Goal: Information Seeking & Learning: Learn about a topic

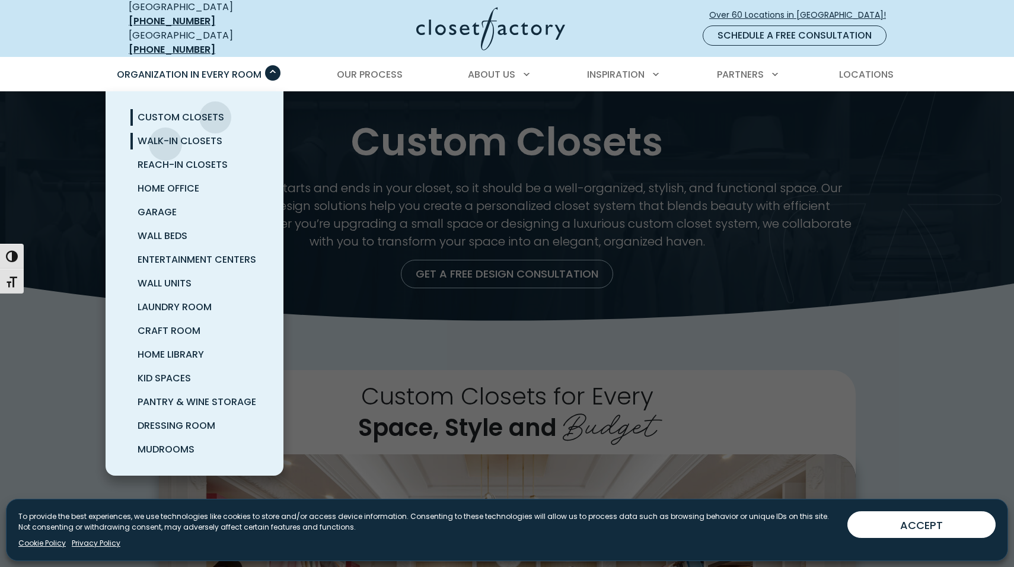
click at [165, 135] on span "Walk-In Closets" at bounding box center [180, 141] width 85 height 14
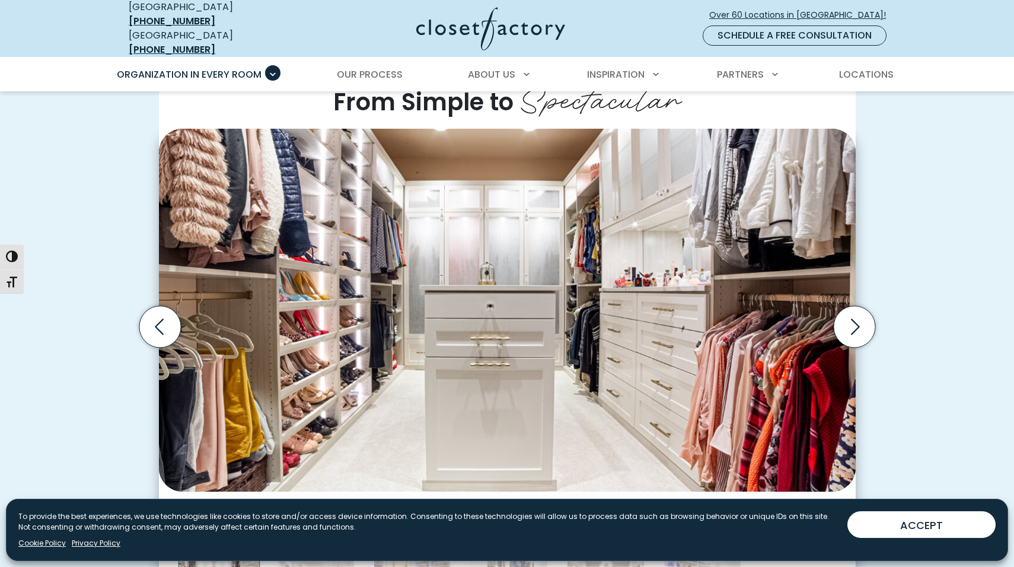
scroll to position [373, 0]
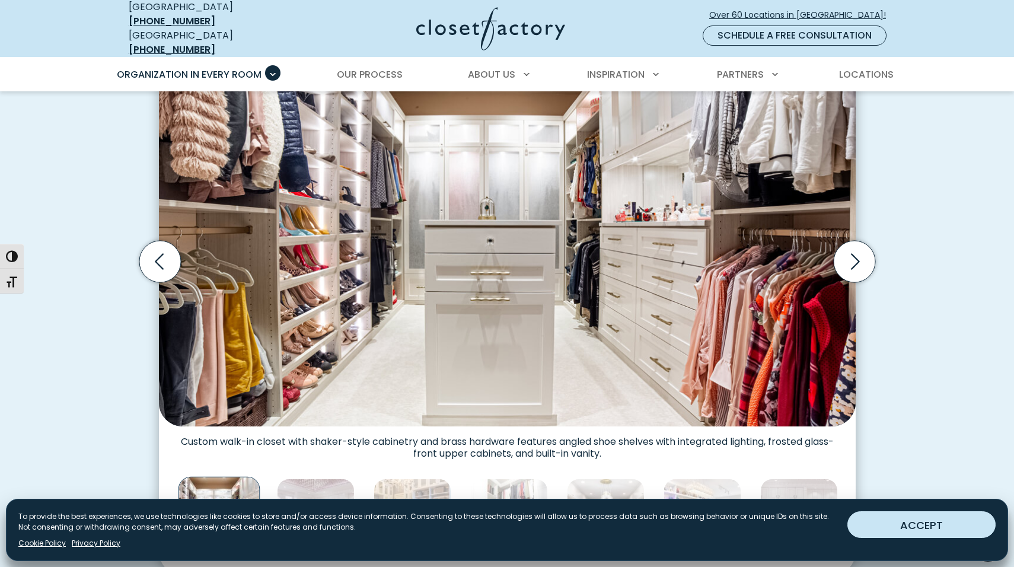
click at [938, 527] on button "ACCEPT" at bounding box center [921, 524] width 148 height 27
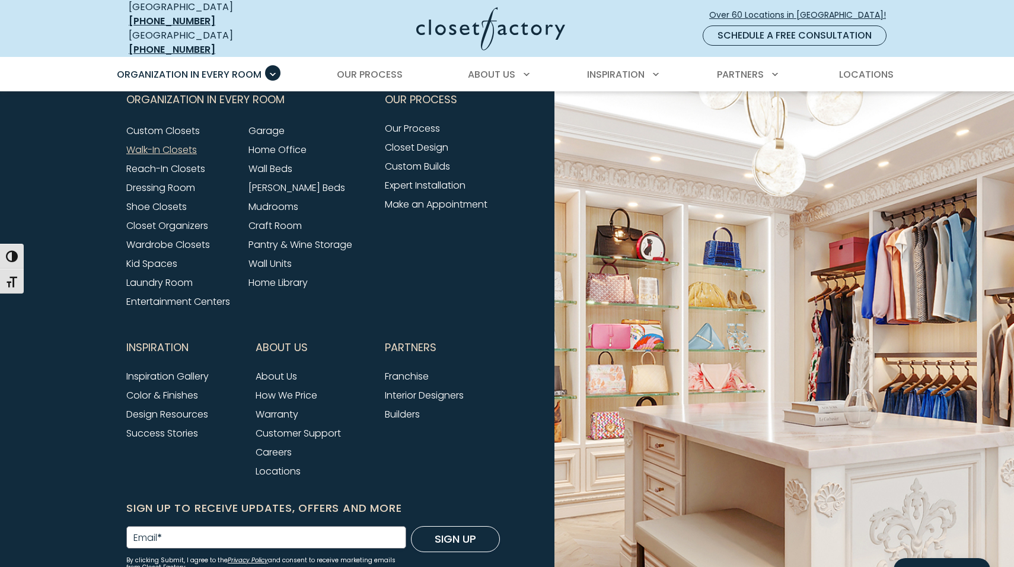
scroll to position [3967, 0]
click at [156, 191] on link "Dressing Room" at bounding box center [160, 187] width 69 height 14
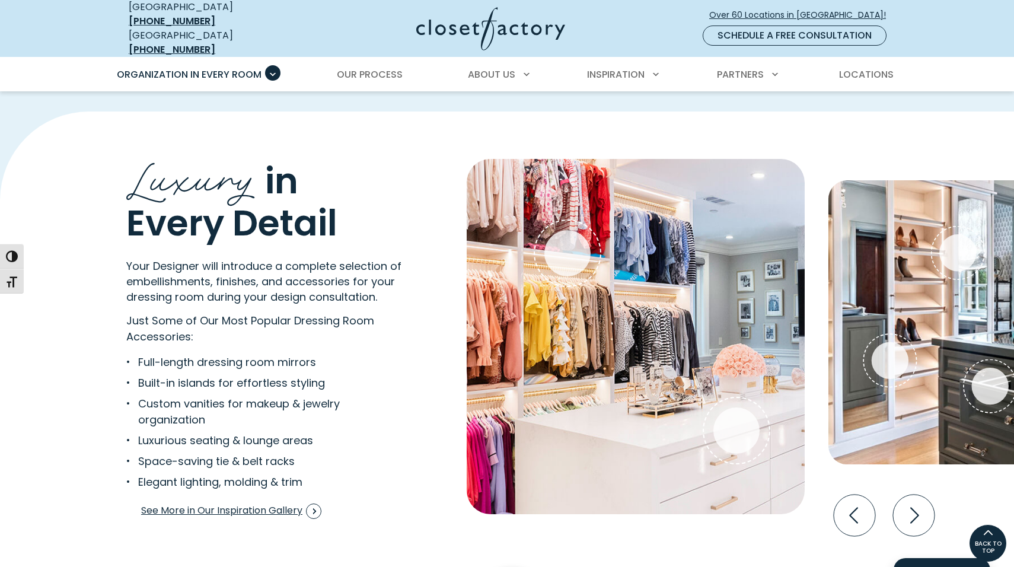
scroll to position [2098, 0]
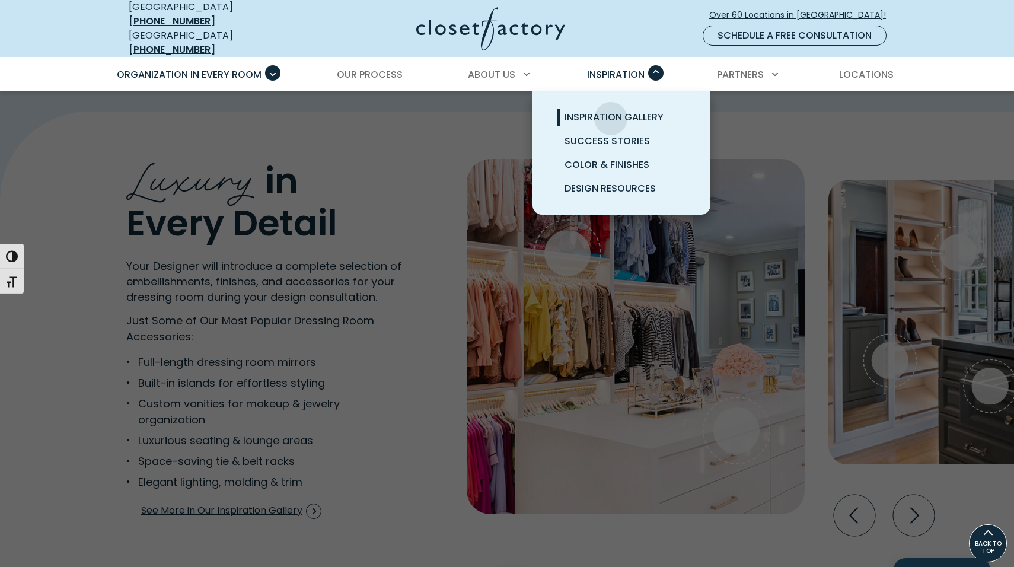
click at [611, 110] on span "Inspiration Gallery" at bounding box center [613, 117] width 99 height 14
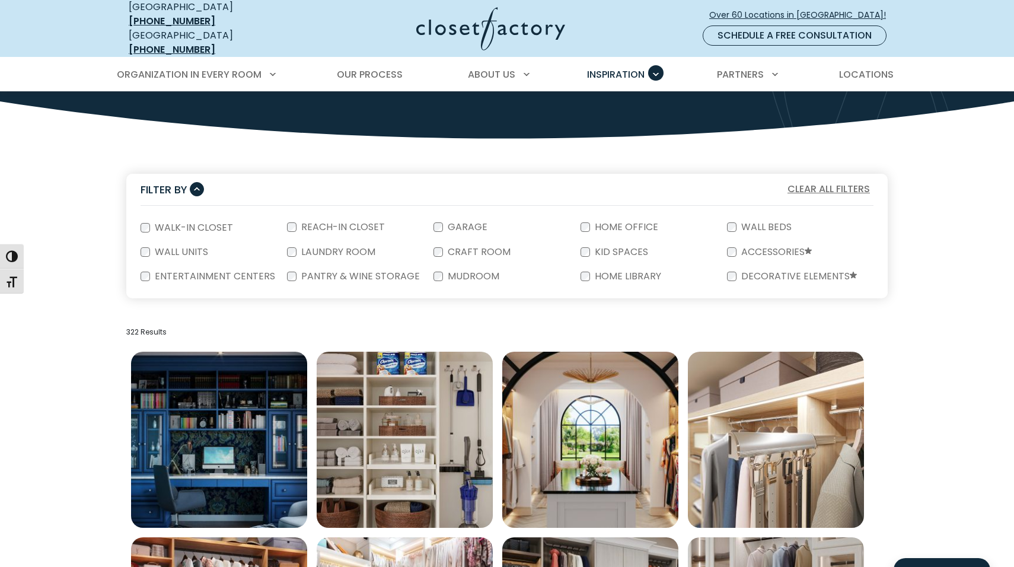
scroll to position [230, 0]
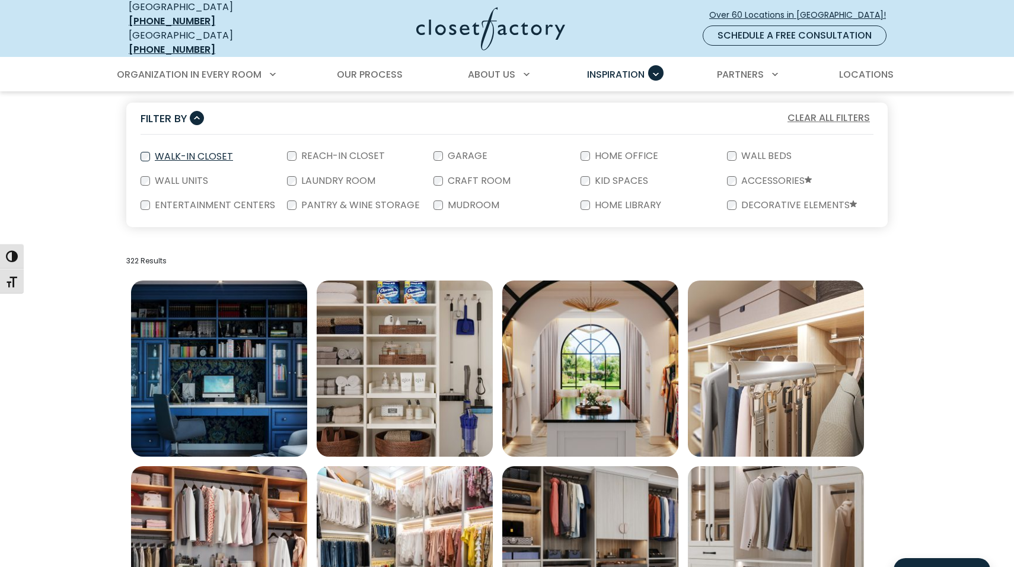
click at [189, 152] on label "Walk-In Closet" at bounding box center [192, 156] width 85 height 9
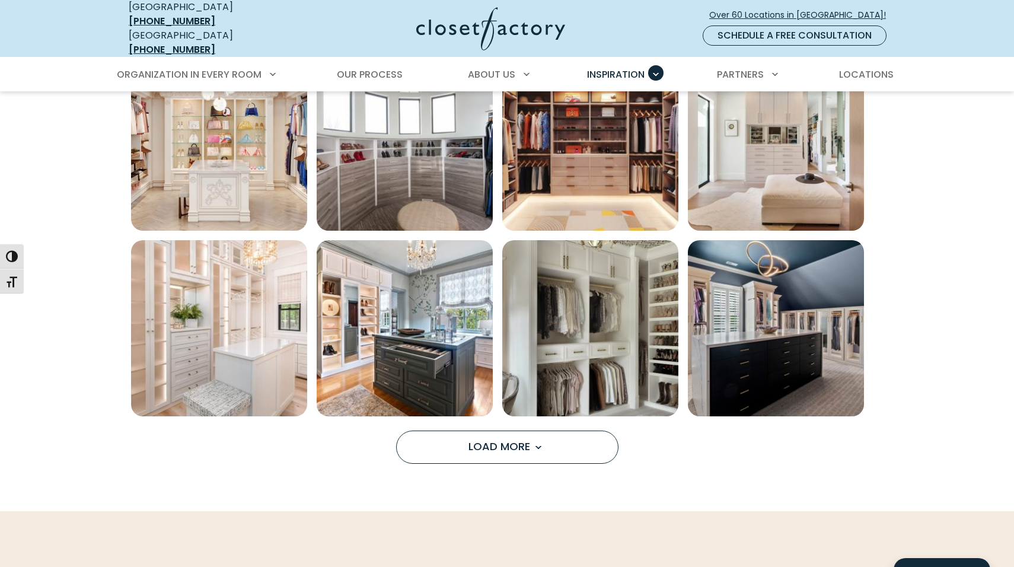
scroll to position [832, 0]
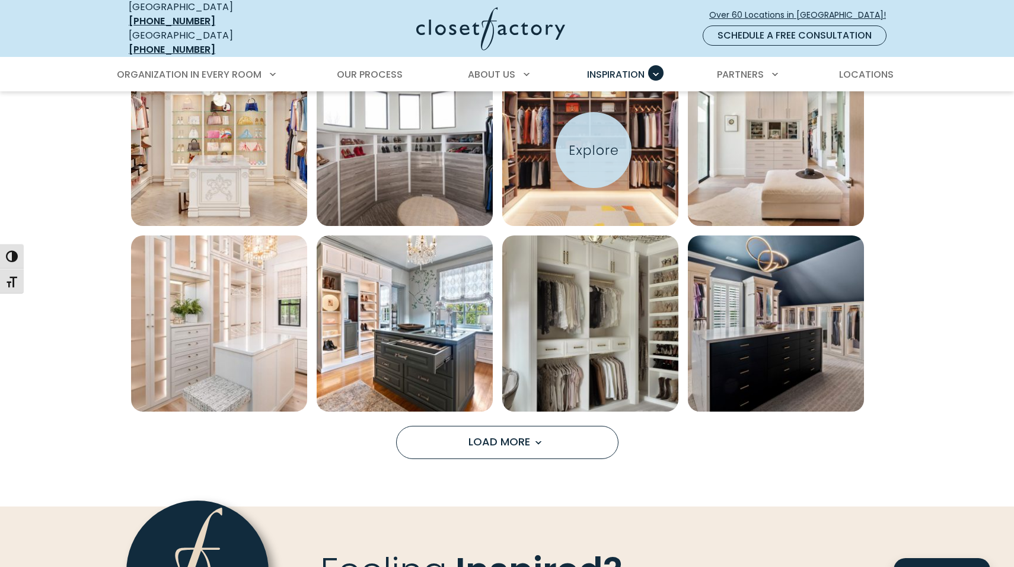
click at [593, 150] on img "Open inspiration gallery to preview enlarged image" at bounding box center [590, 138] width 176 height 176
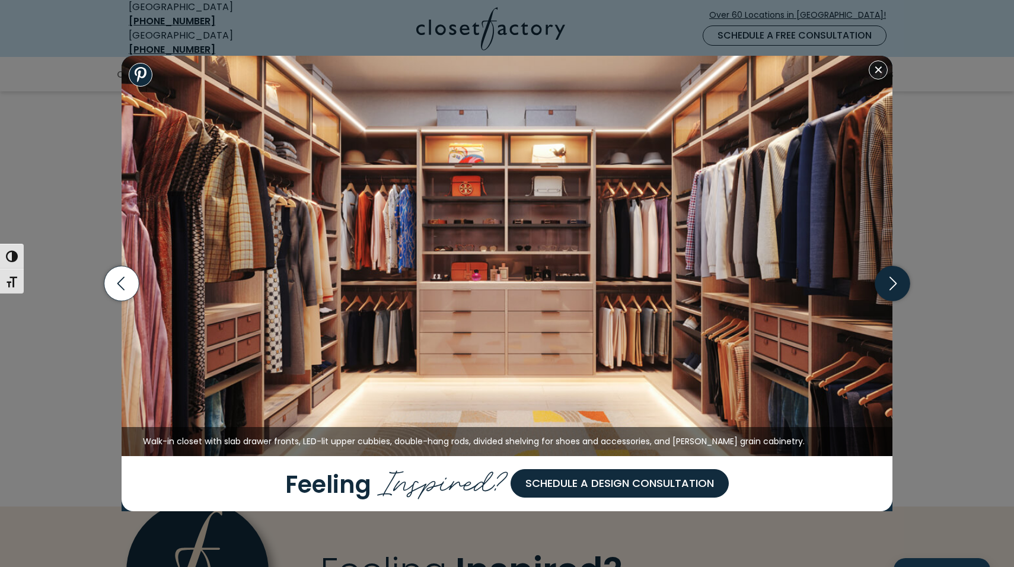
click at [889, 286] on icon "button" at bounding box center [892, 283] width 35 height 35
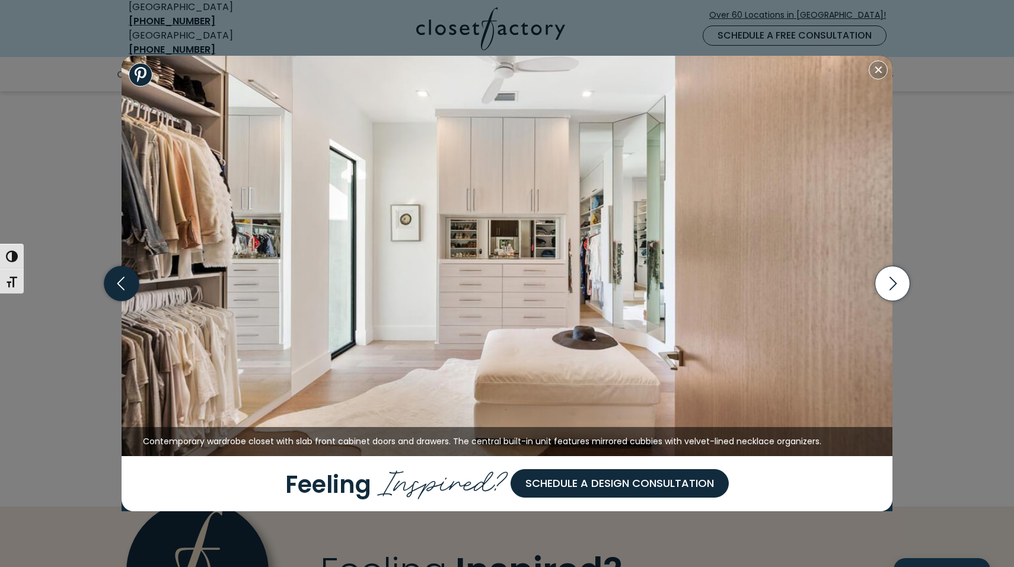
click at [123, 285] on icon "button" at bounding box center [121, 283] width 35 height 35
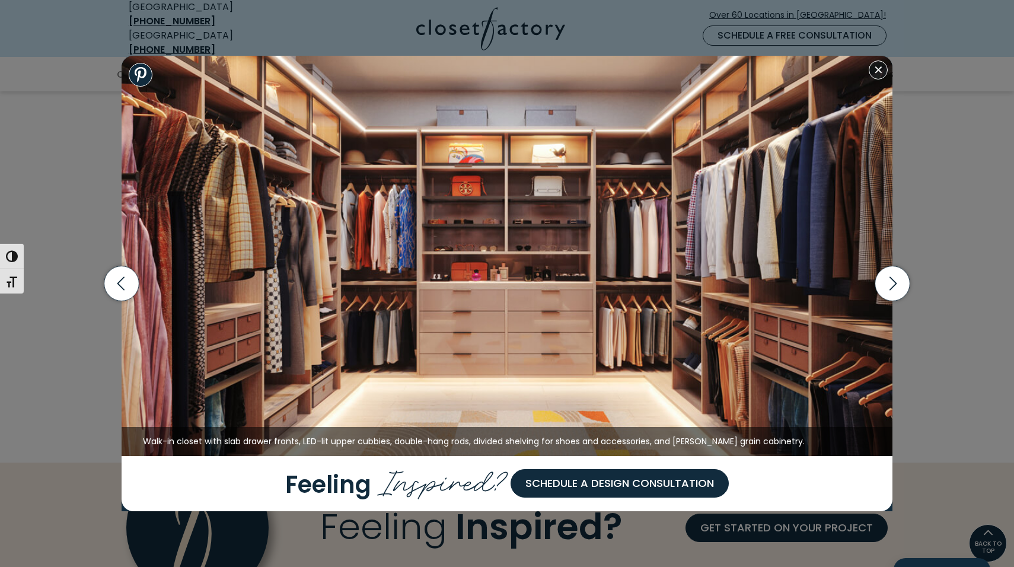
scroll to position [674, 0]
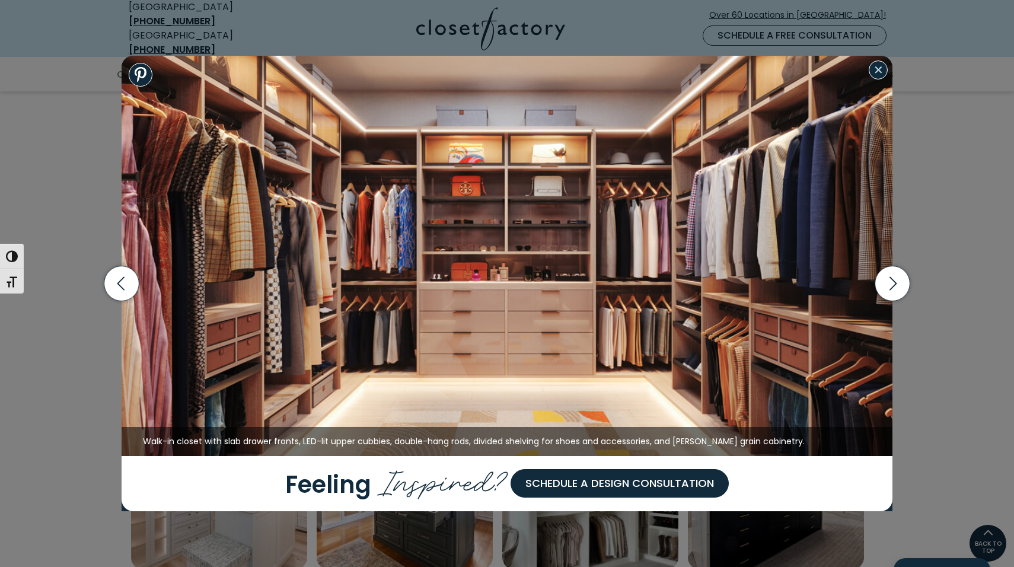
click at [878, 72] on button "Close modal" at bounding box center [877, 69] width 19 height 19
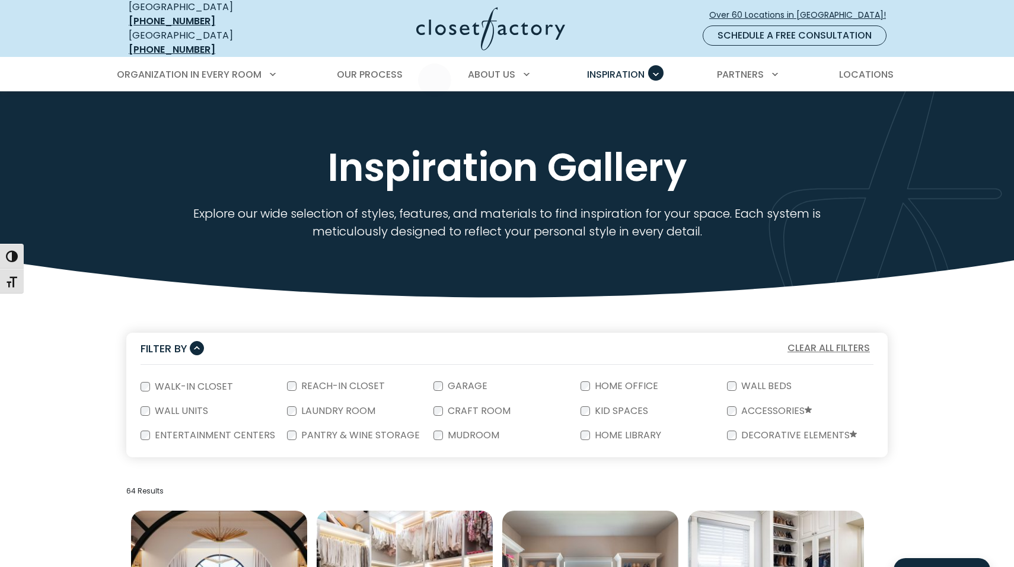
scroll to position [0, 0]
click at [788, 31] on link "Schedule a Free Consultation" at bounding box center [794, 35] width 184 height 20
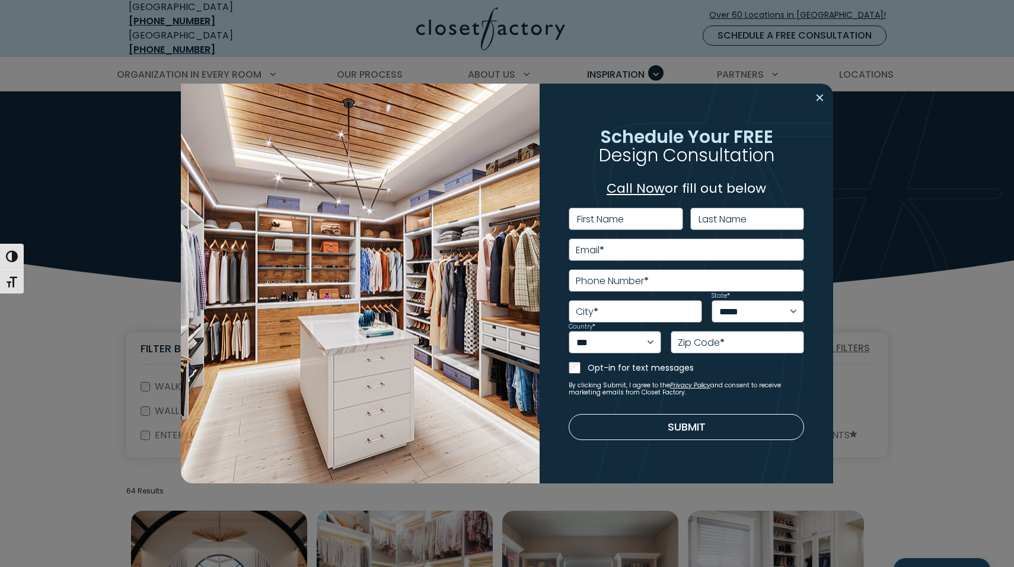
click at [823, 96] on button "Close modal" at bounding box center [819, 97] width 17 height 19
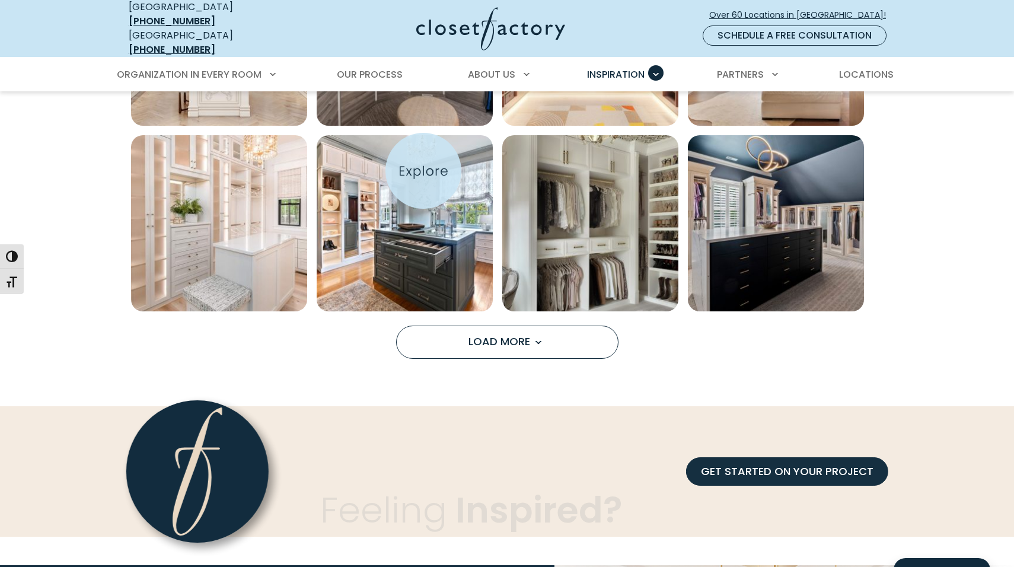
scroll to position [944, 0]
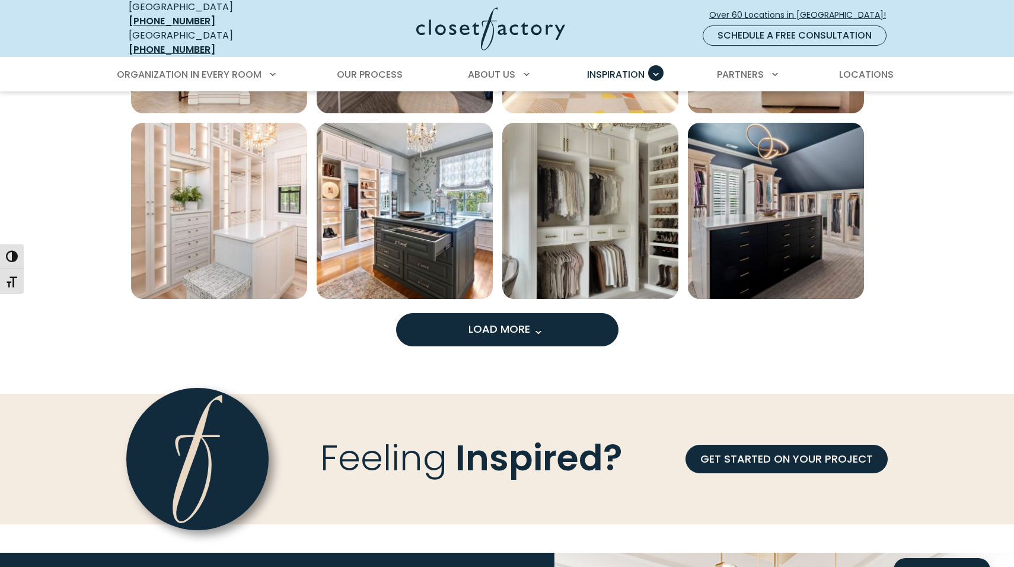
click at [478, 328] on span "Load More" at bounding box center [506, 328] width 77 height 15
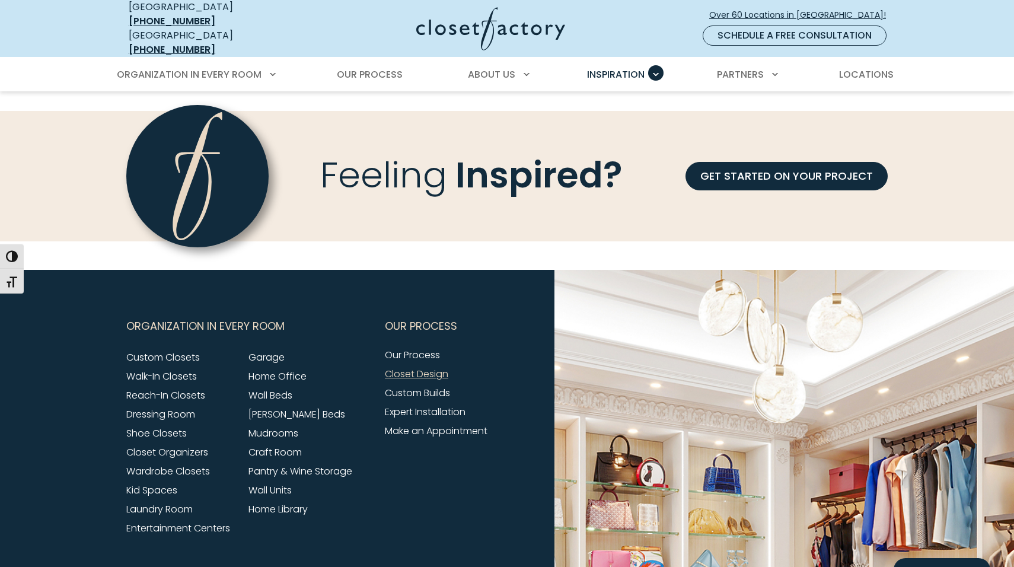
scroll to position [1787, 0]
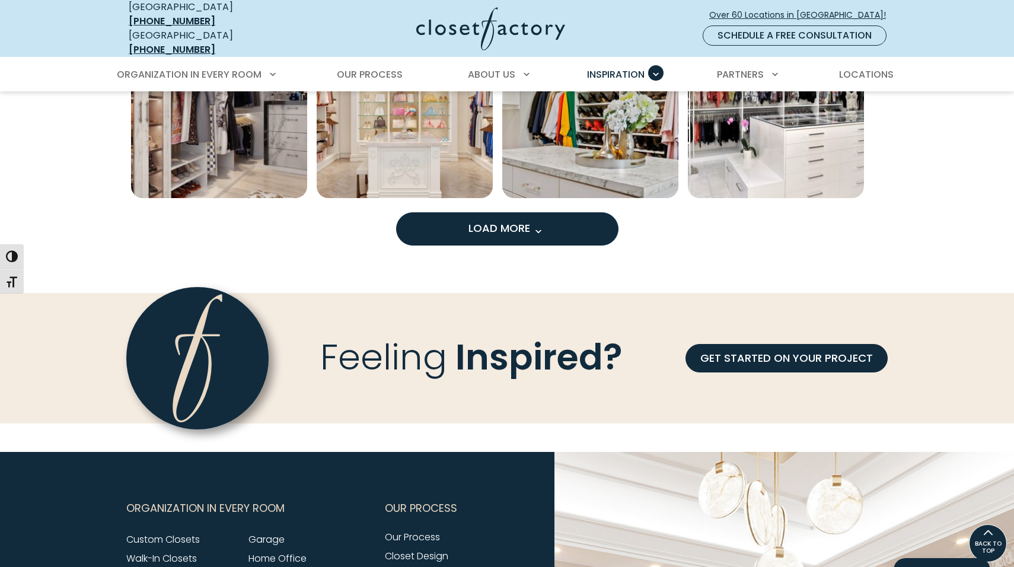
click at [487, 212] on button "Load More" at bounding box center [507, 228] width 222 height 33
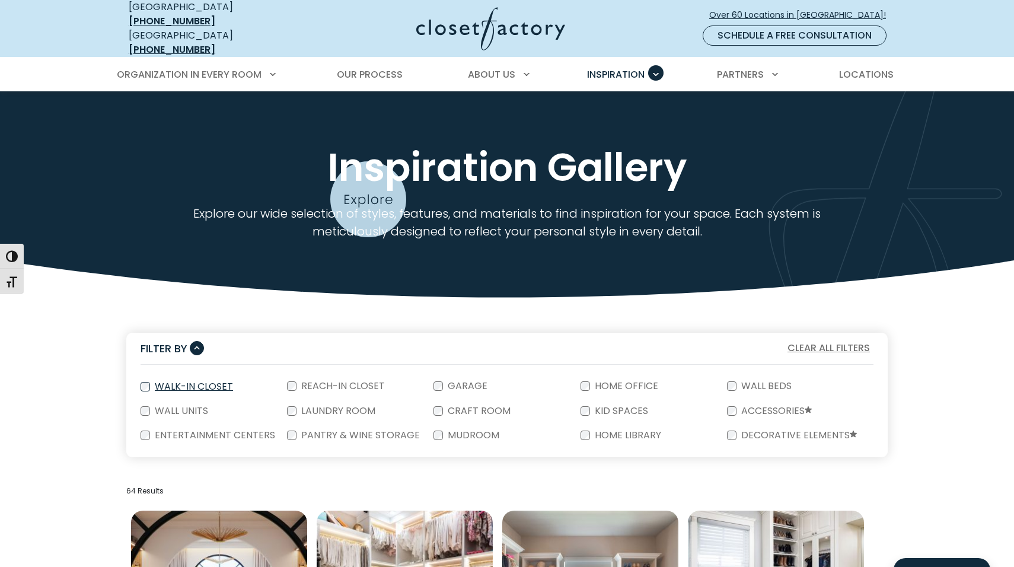
scroll to position [0, 0]
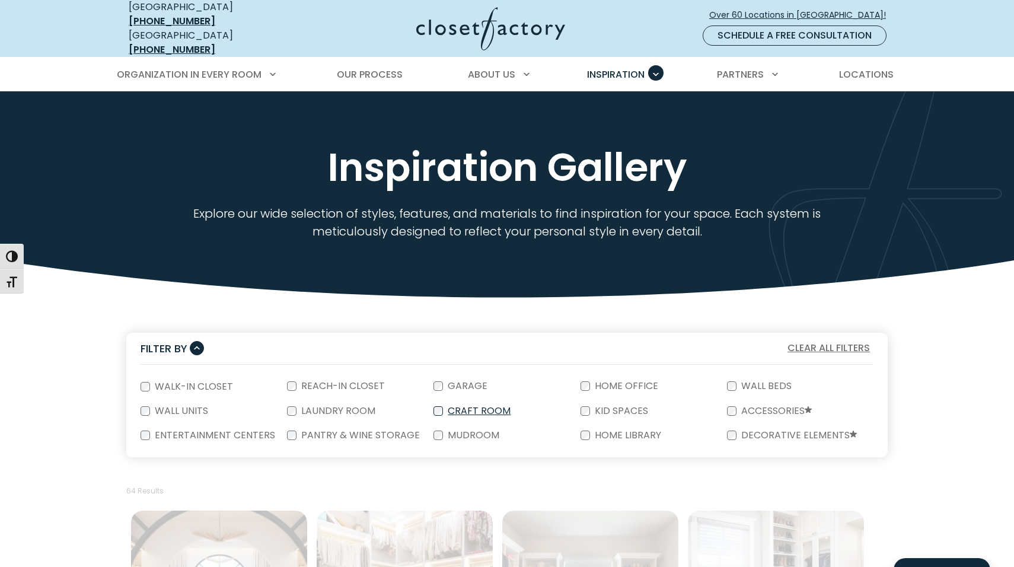
click at [470, 406] on label "Craft Room" at bounding box center [478, 410] width 70 height 9
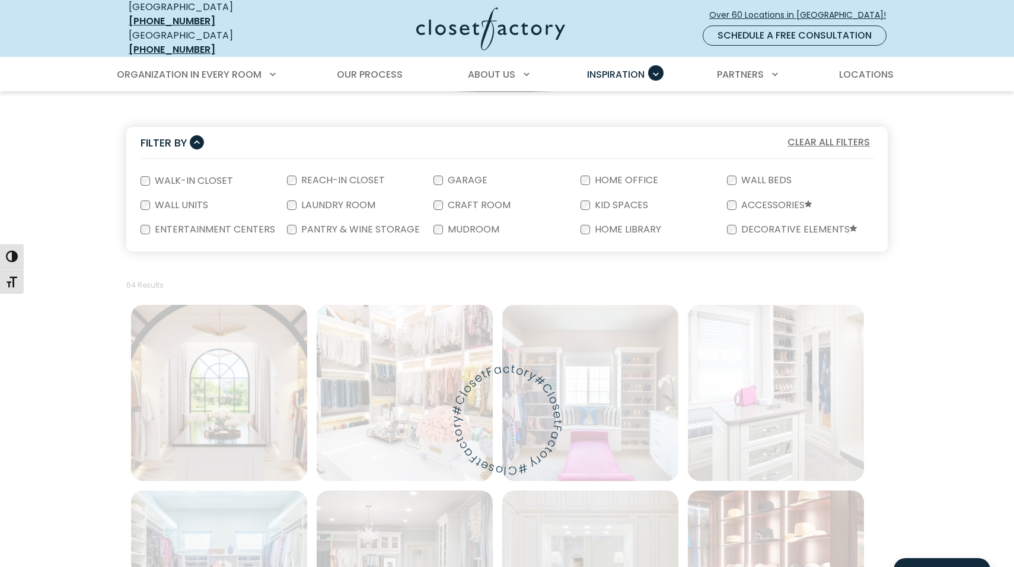
scroll to position [205, 0]
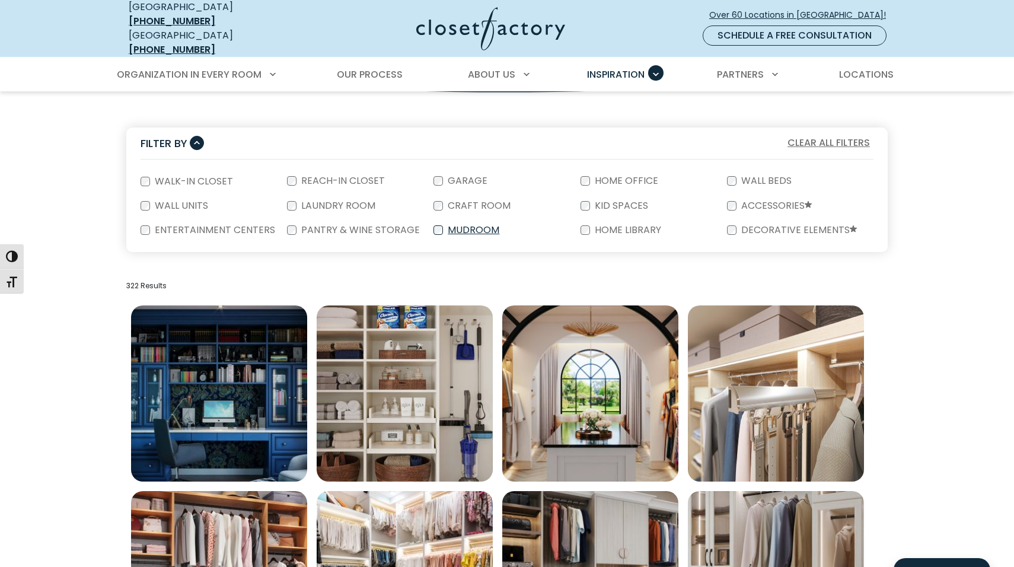
click at [434, 218] on div "Mudroom" at bounding box center [506, 230] width 146 height 24
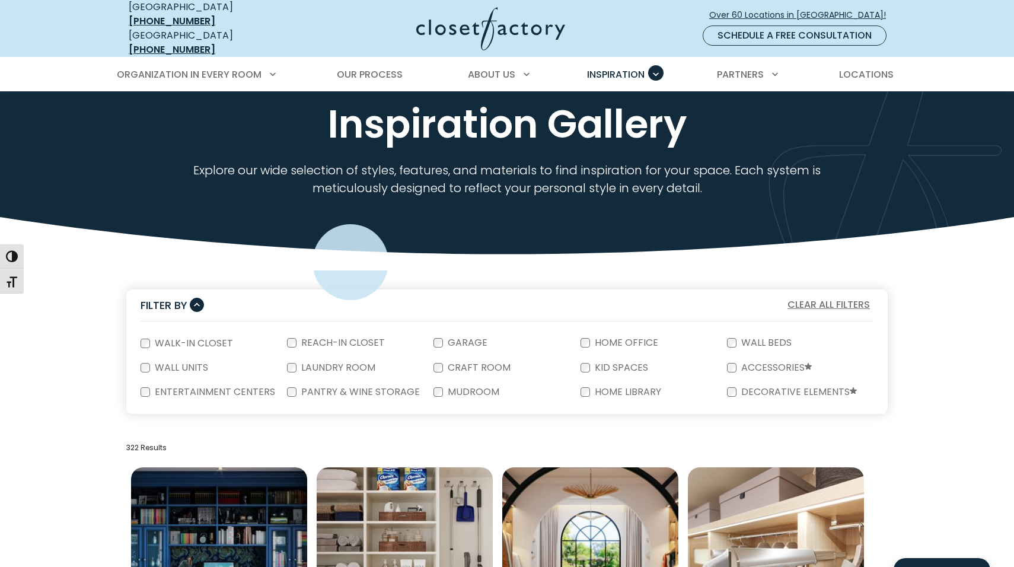
scroll to position [21, 0]
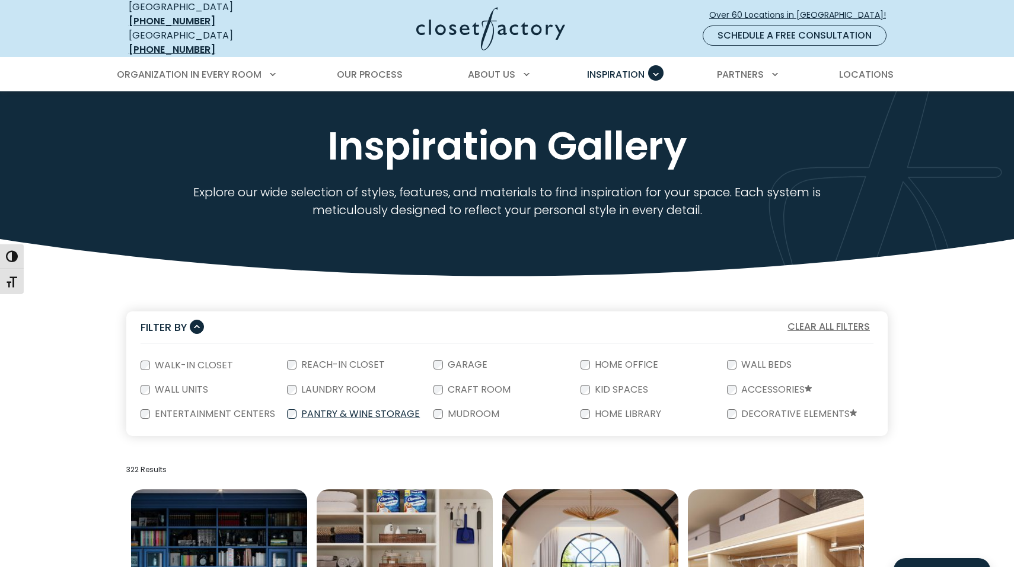
click at [430, 402] on div "Pantry & Wine Storage" at bounding box center [360, 414] width 146 height 24
click at [455, 409] on label "Mudroom" at bounding box center [472, 413] width 59 height 9
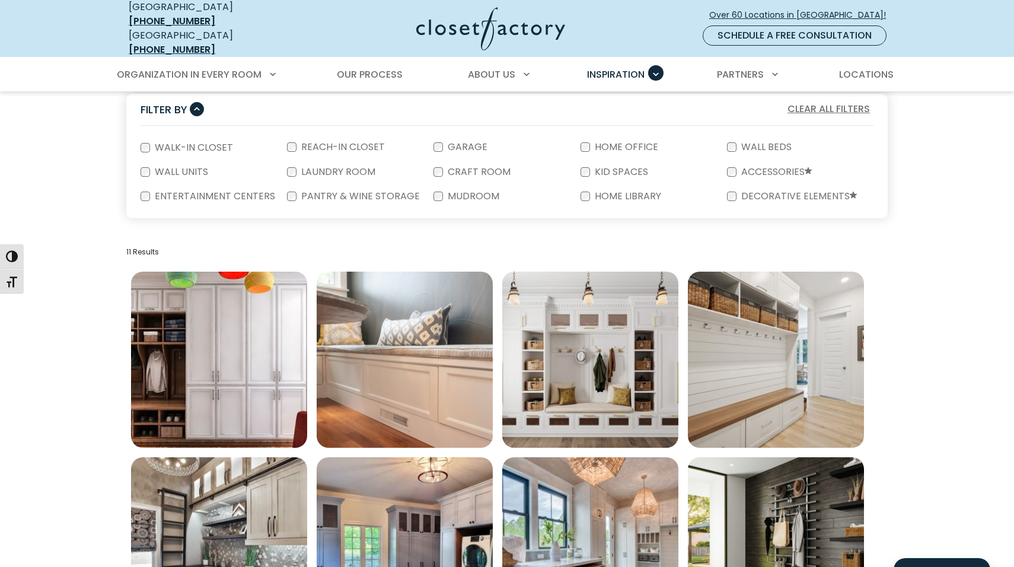
scroll to position [229, 0]
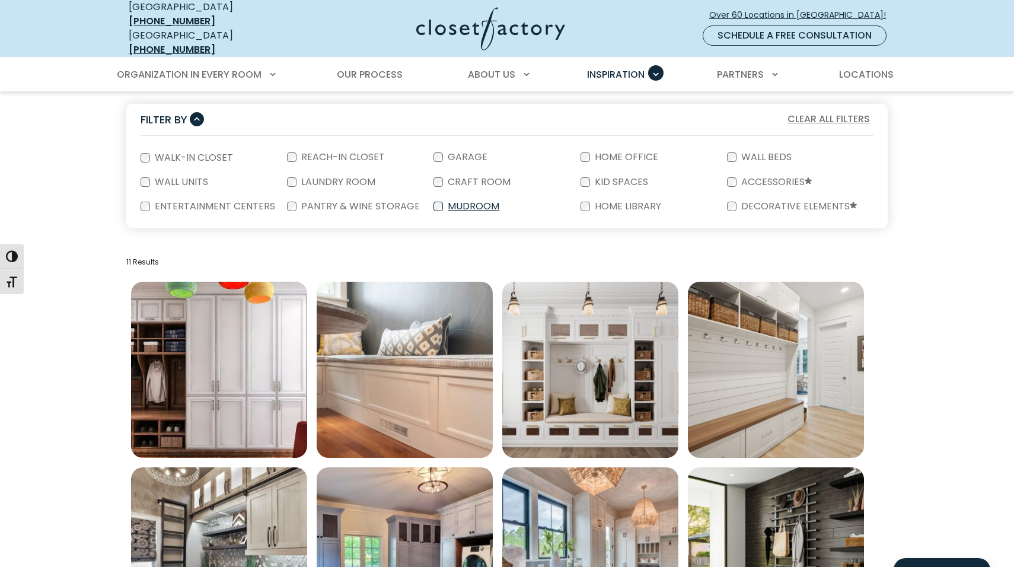
click at [452, 202] on label "Mudroom" at bounding box center [472, 206] width 59 height 9
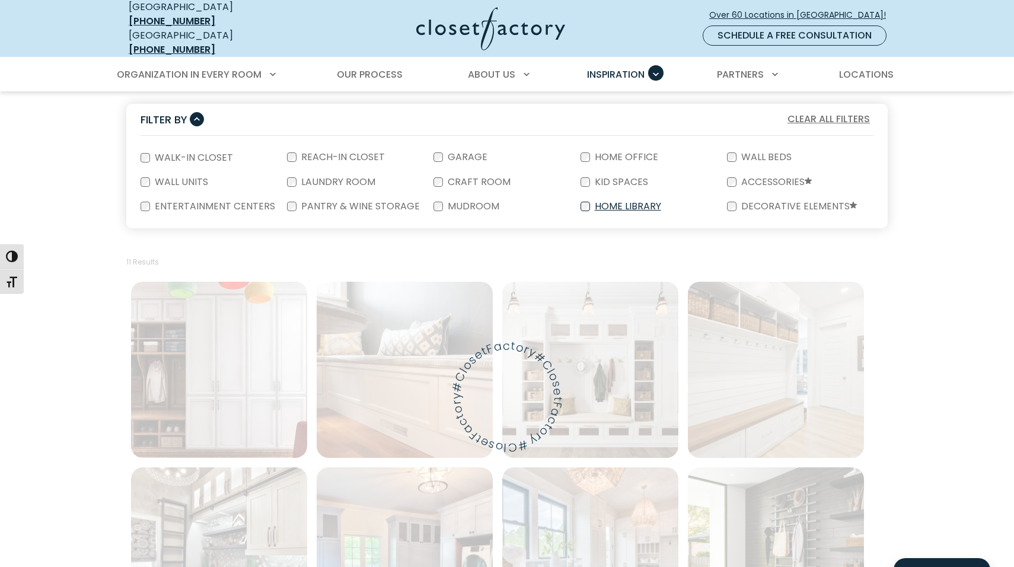
click at [601, 202] on label "Home Library" at bounding box center [627, 206] width 74 height 9
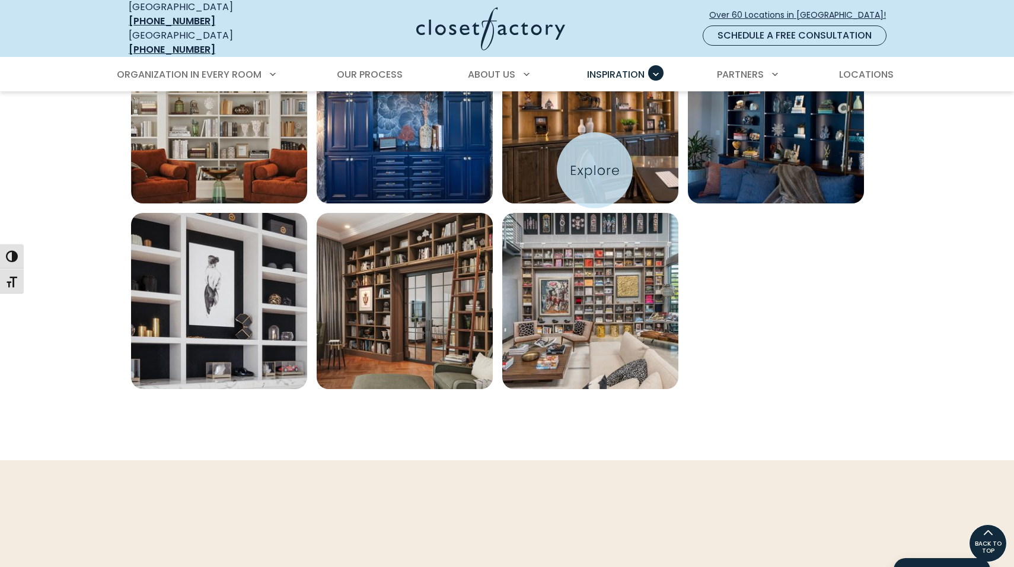
scroll to position [669, 0]
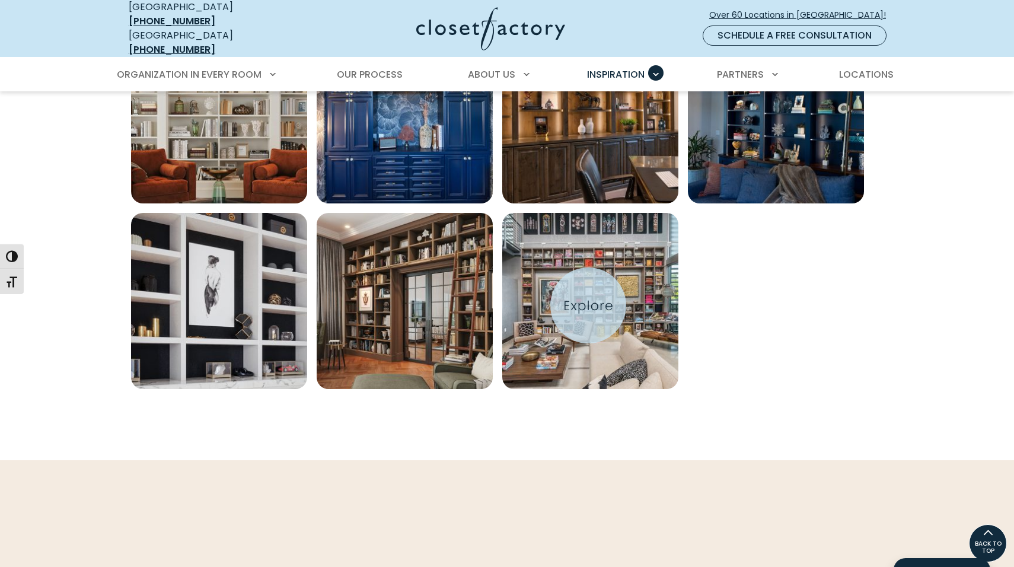
click at [588, 305] on img "Open inspiration gallery to preview enlarged image" at bounding box center [590, 301] width 176 height 176
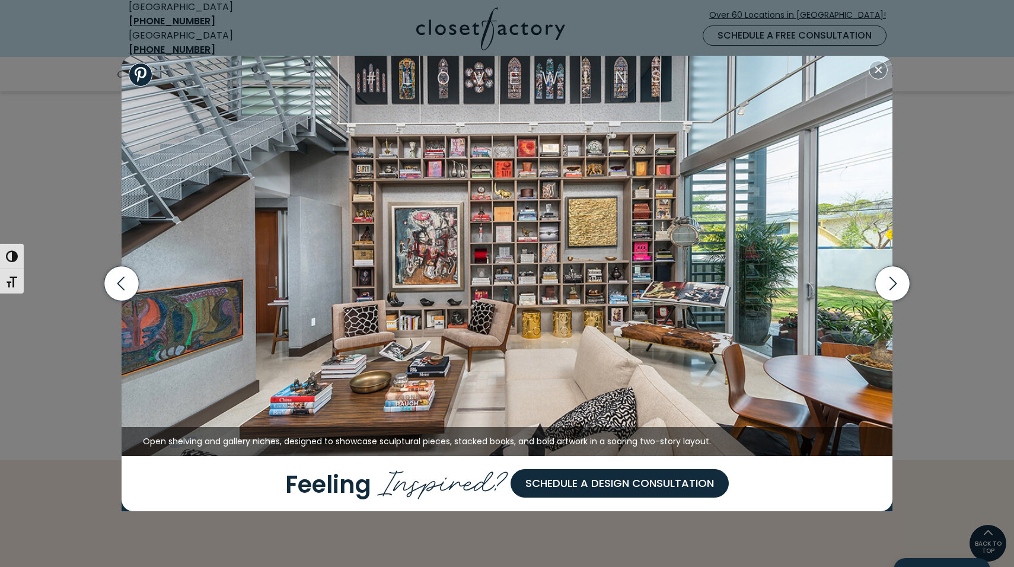
click at [75, 354] on div "Open shelving and gallery niches, designed to showcase sculptural pieces, stack…" at bounding box center [507, 283] width 1014 height 567
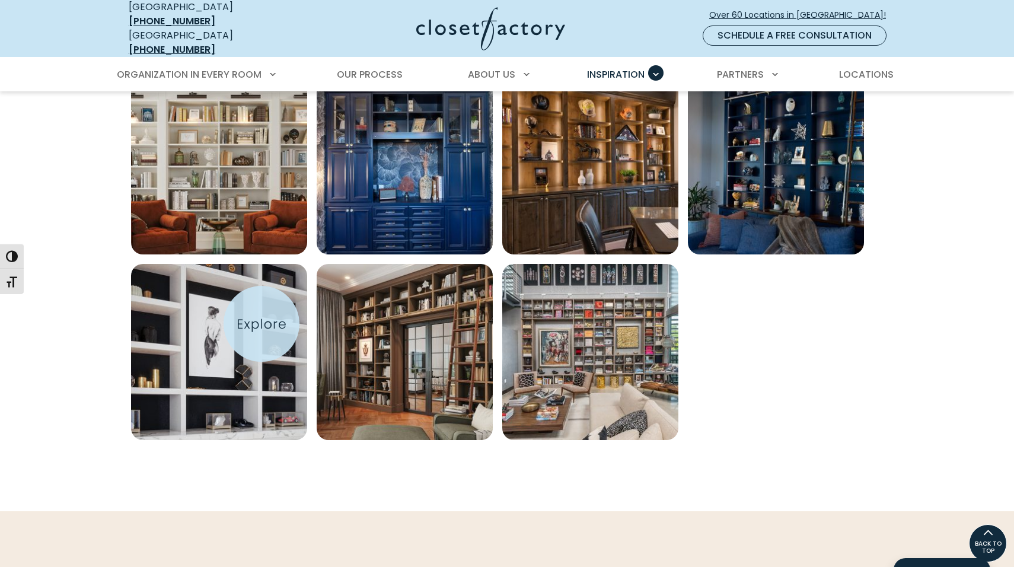
scroll to position [617, 0]
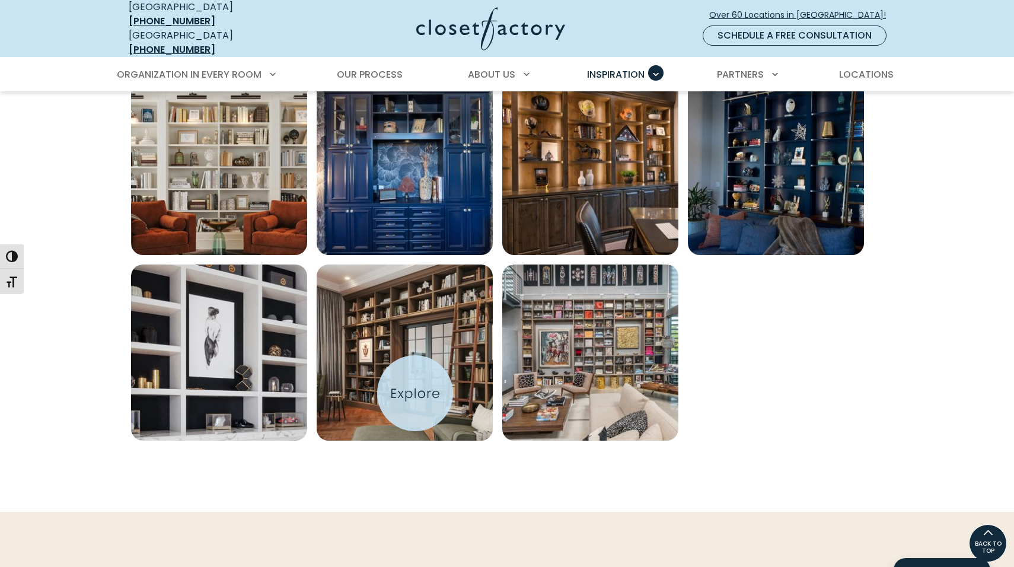
click at [415, 393] on img "Open inspiration gallery to preview enlarged image" at bounding box center [405, 352] width 176 height 176
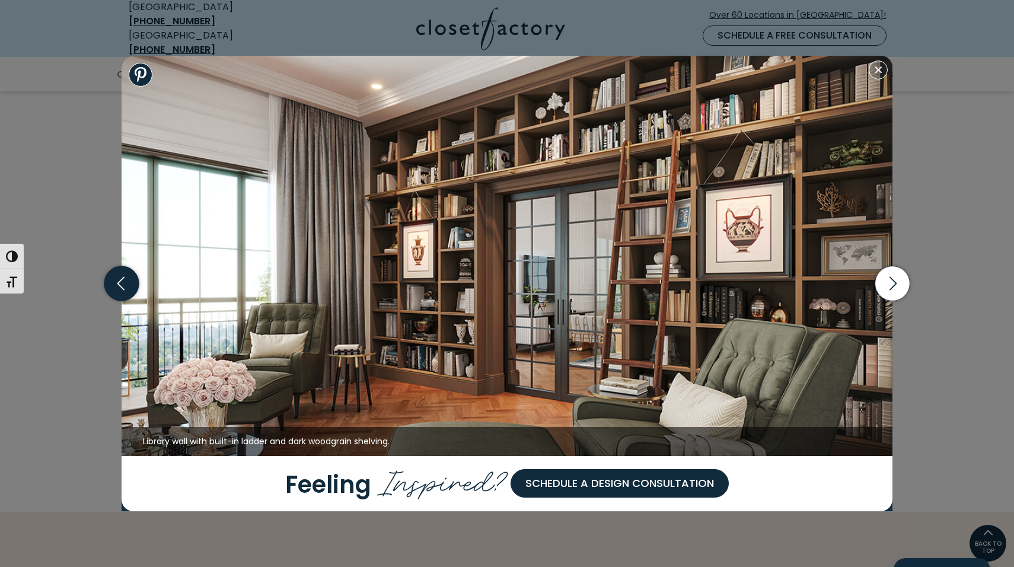
click at [119, 284] on icon "button" at bounding box center [120, 284] width 7 height 14
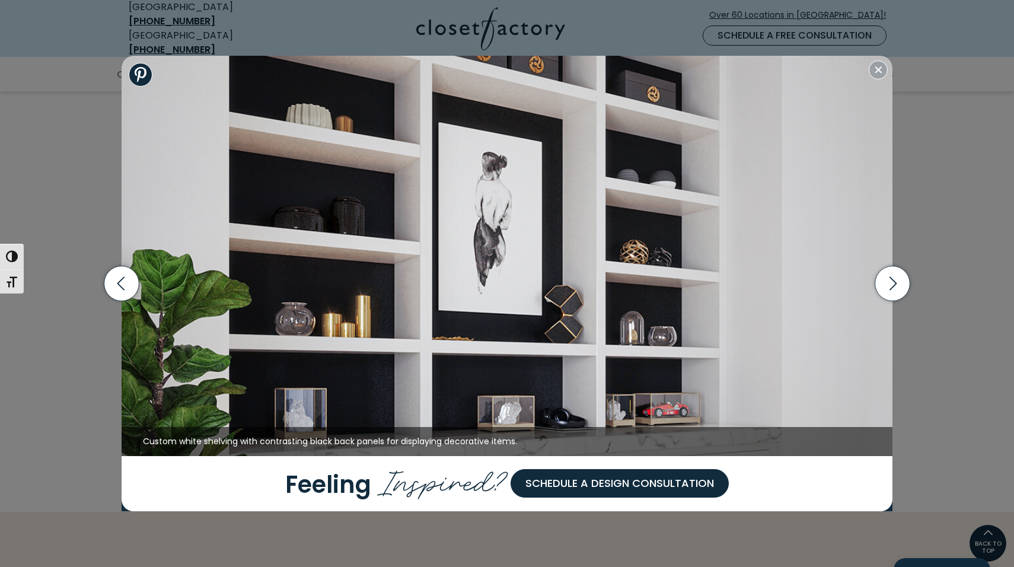
click at [69, 134] on div "Open shelving and gallery niches, designed to showcase sculptural pieces, stack…" at bounding box center [507, 283] width 1014 height 567
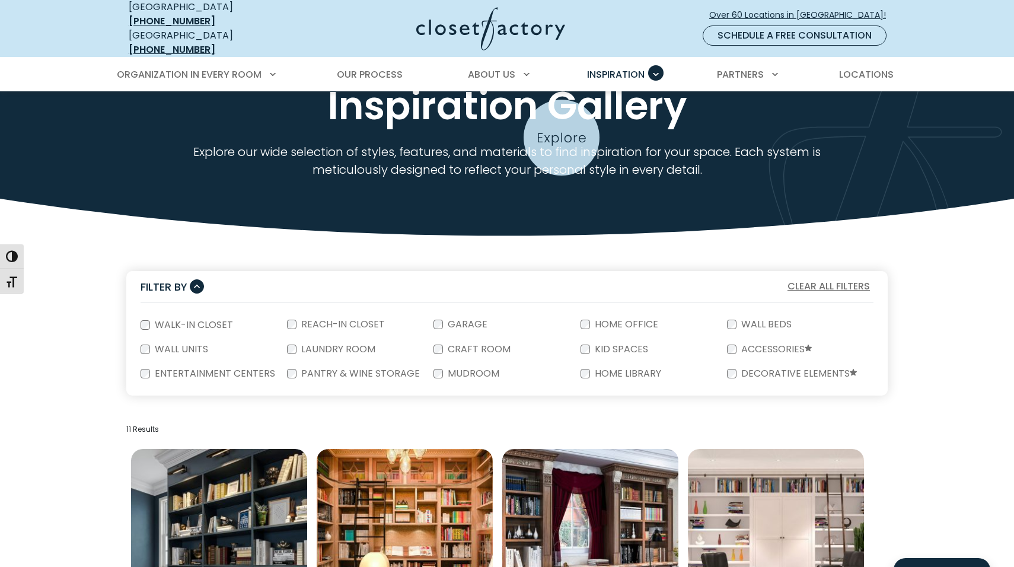
scroll to position [17, 0]
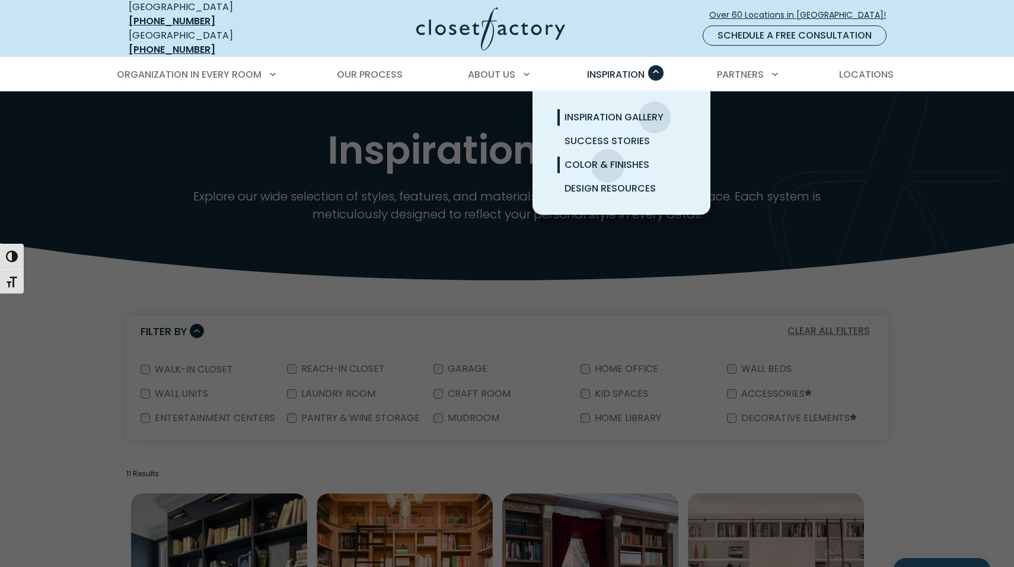
click at [608, 158] on span "Color & Finishes" at bounding box center [606, 165] width 85 height 14
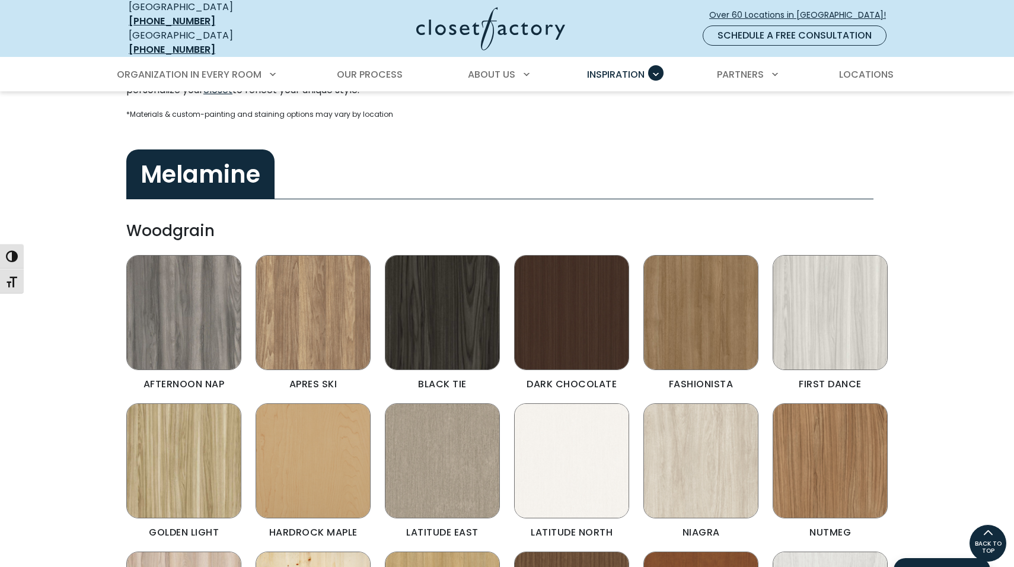
scroll to position [298, 0]
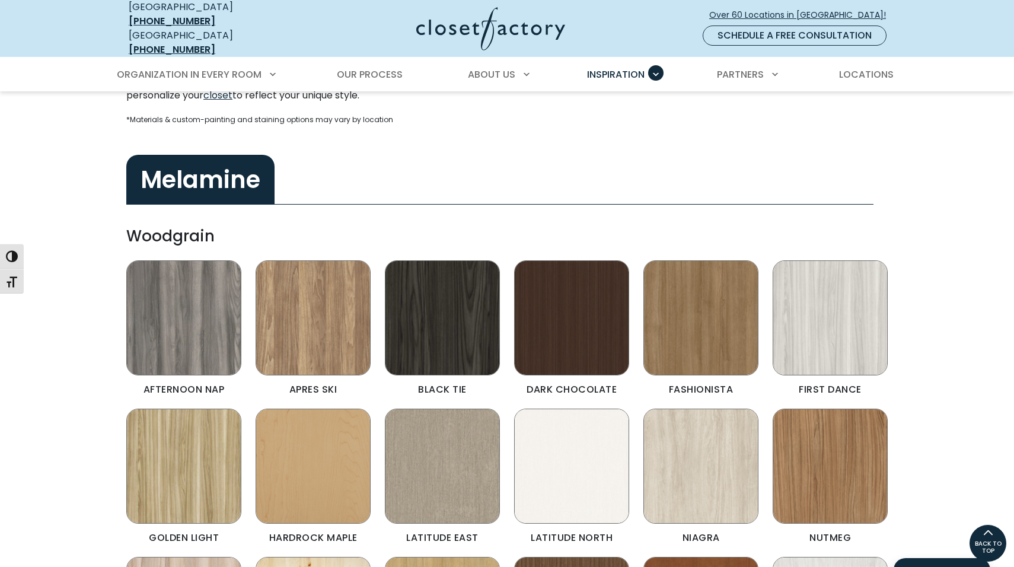
click at [252, 175] on h3 "Melamine" at bounding box center [200, 180] width 148 height 50
click at [314, 171] on div "Melamine" at bounding box center [506, 174] width 775 height 76
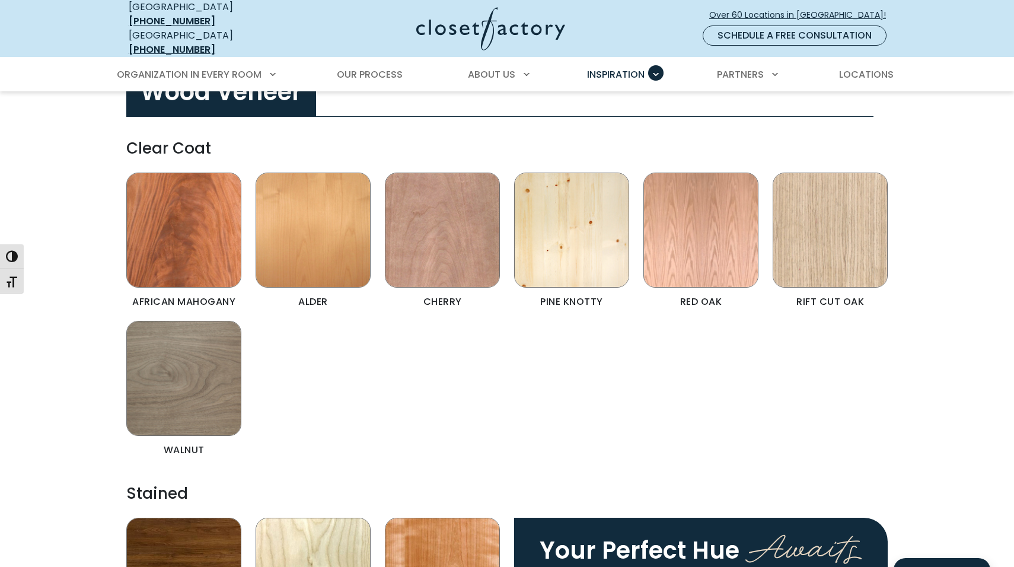
scroll to position [2296, 0]
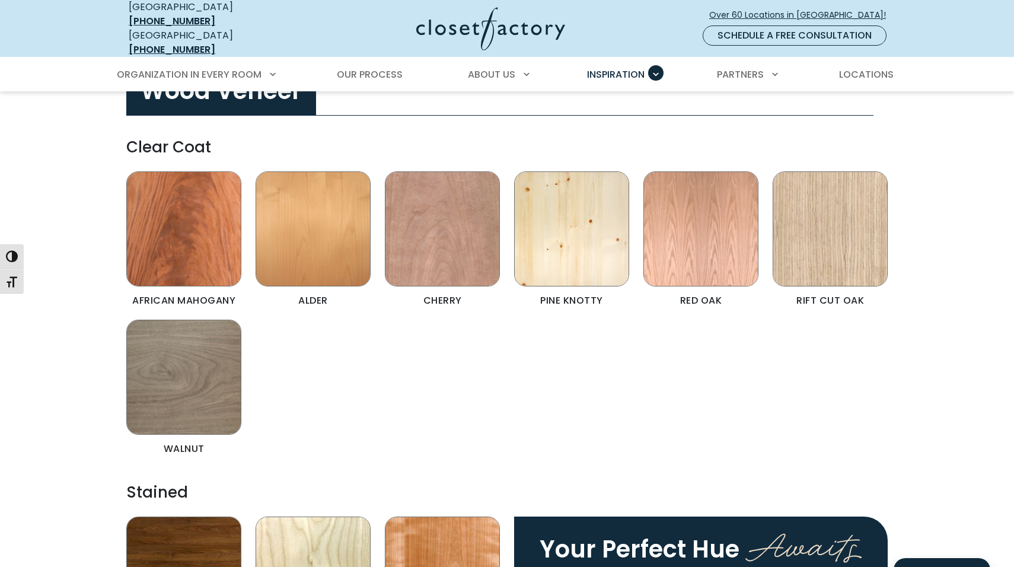
click at [511, 367] on div "African Mahogany Alder Cherry Pine Knotty [GEOGRAPHIC_DATA] Rift Cut Oak [GEOGR…" at bounding box center [506, 319] width 775 height 296
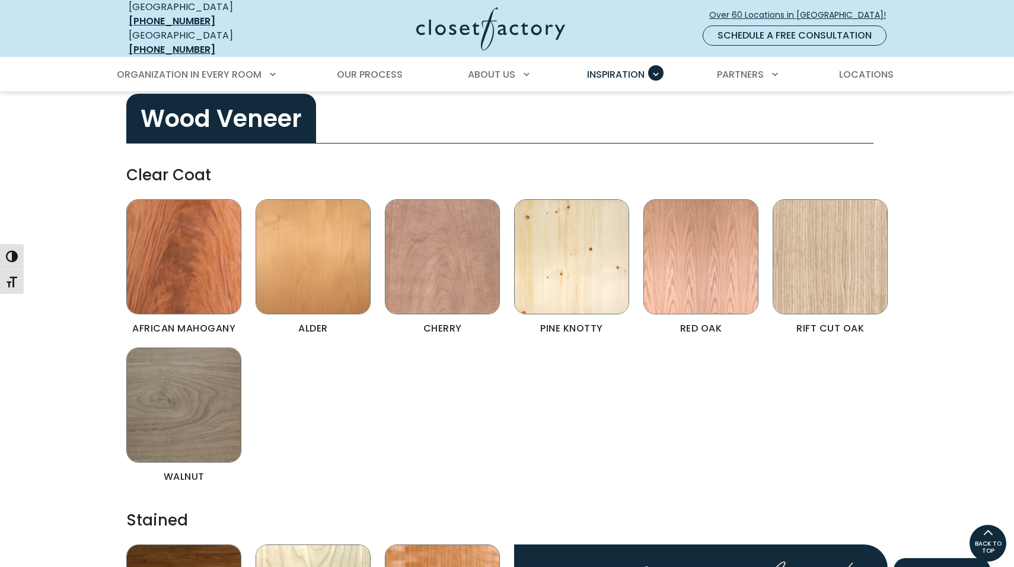
scroll to position [2268, 0]
click at [769, 265] on div "Rift Cut Oak" at bounding box center [829, 274] width 129 height 148
click at [714, 353] on div "African Mahogany Alder Cherry Pine Knotty [GEOGRAPHIC_DATA] Rift Cut Oak [GEOGR…" at bounding box center [506, 348] width 775 height 296
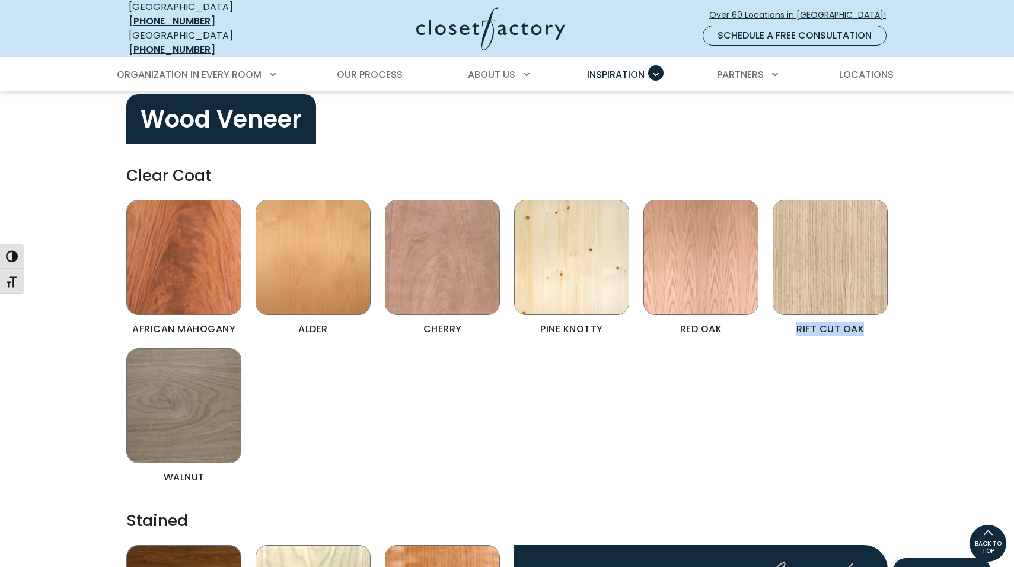
drag, startPoint x: 898, startPoint y: 304, endPoint x: 785, endPoint y: 304, distance: 113.2
click at [724, 327] on div "Red Oak" at bounding box center [700, 274] width 129 height 148
click at [194, 158] on h4 "Clear Coat" at bounding box center [506, 175] width 761 height 34
click at [195, 119] on h3 "Wood Veneer" at bounding box center [221, 119] width 190 height 50
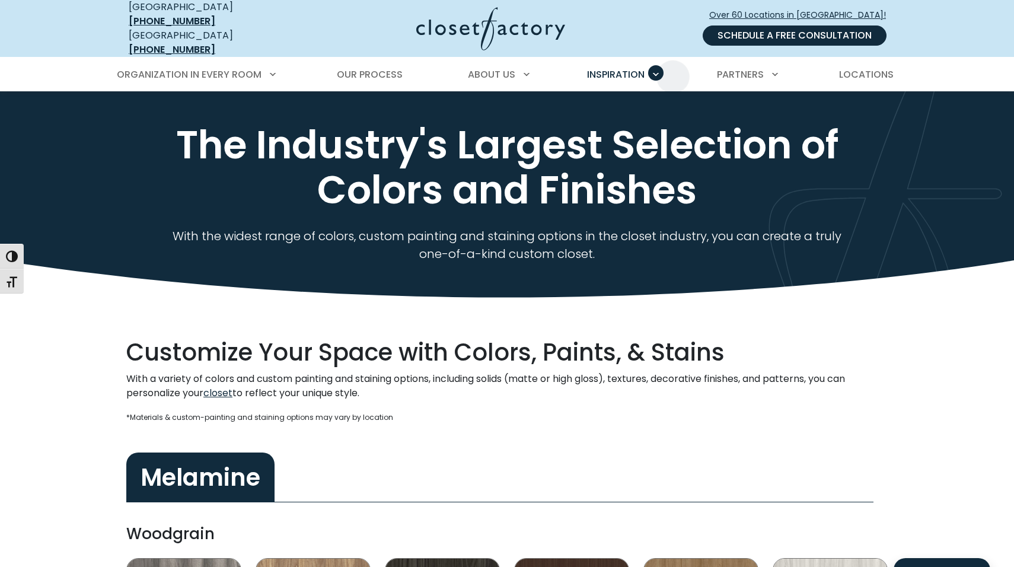
scroll to position [0, 0]
